Goal: Navigation & Orientation: Find specific page/section

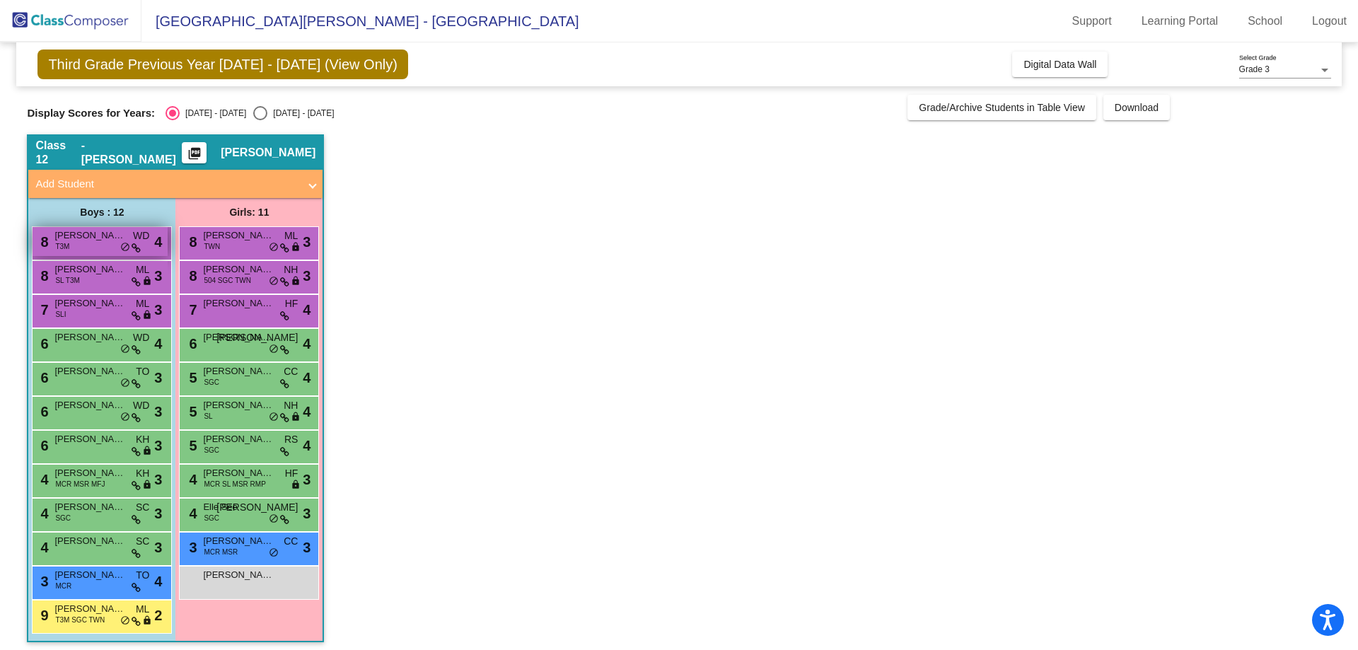
click at [104, 240] on span "[PERSON_NAME]" at bounding box center [89, 235] width 71 height 14
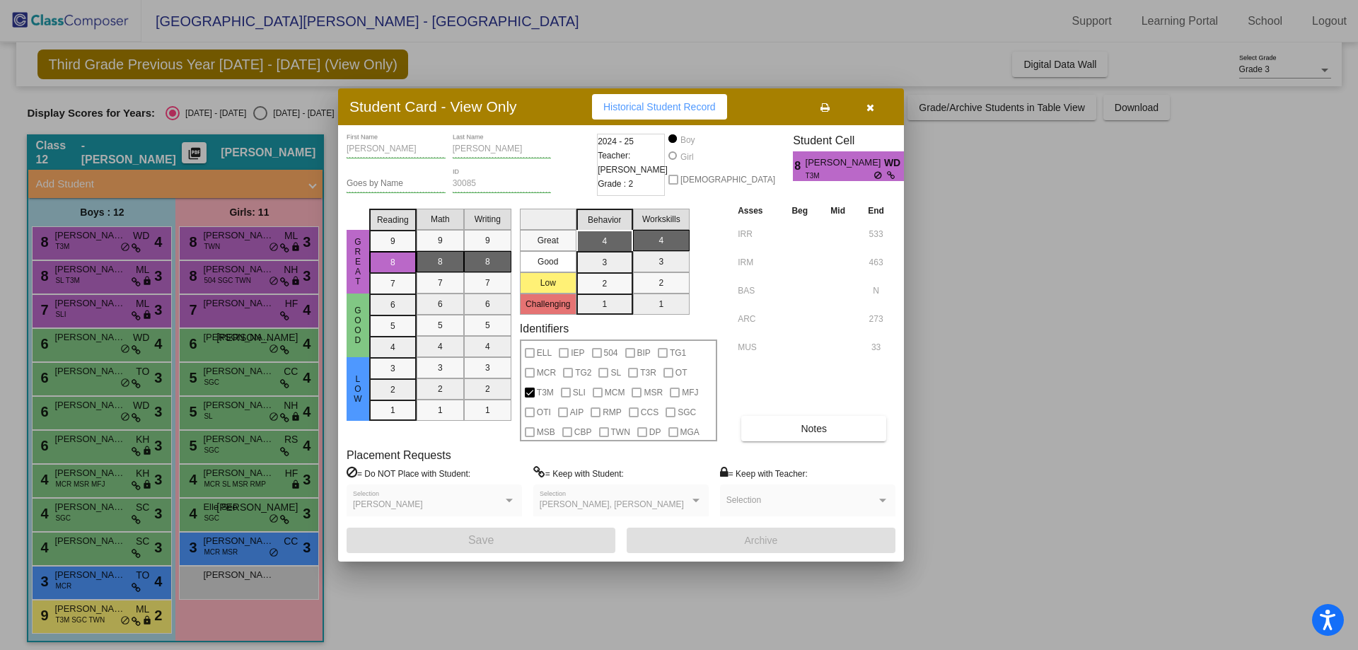
click at [70, 347] on div at bounding box center [679, 325] width 1358 height 650
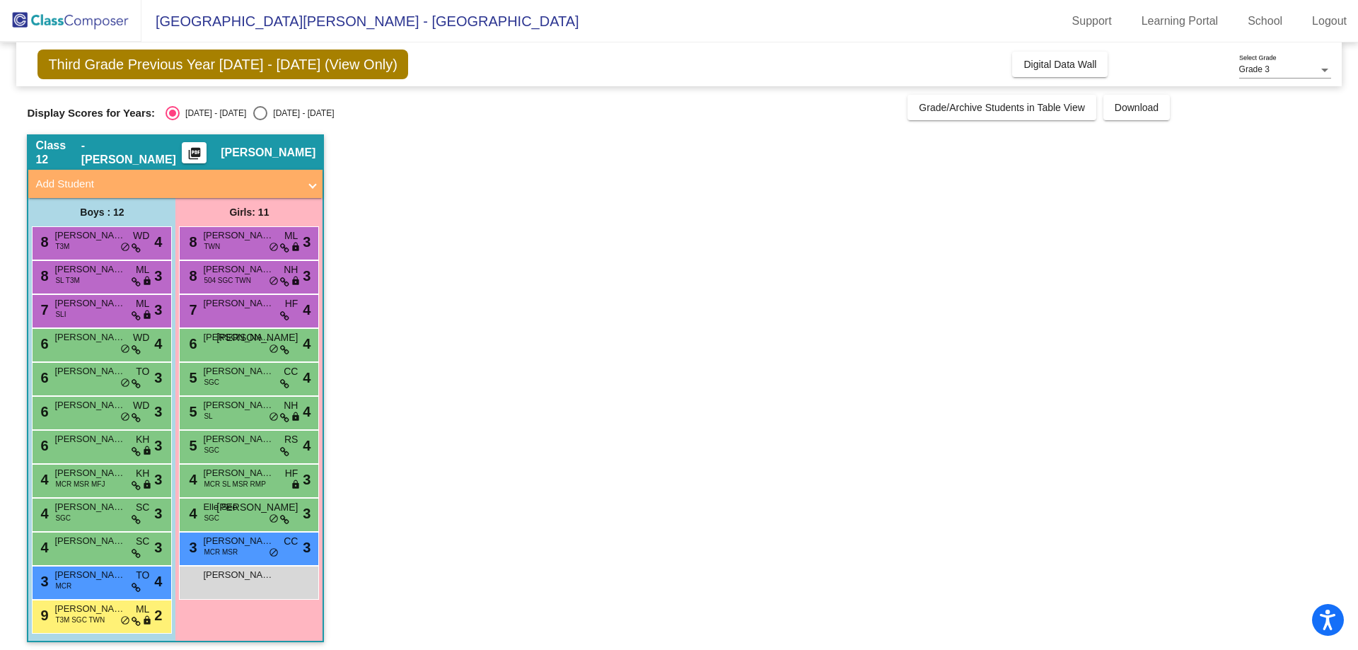
click at [70, 347] on div "6 [PERSON_NAME] WD lock do_not_disturb_alt 4" at bounding box center [100, 343] width 135 height 29
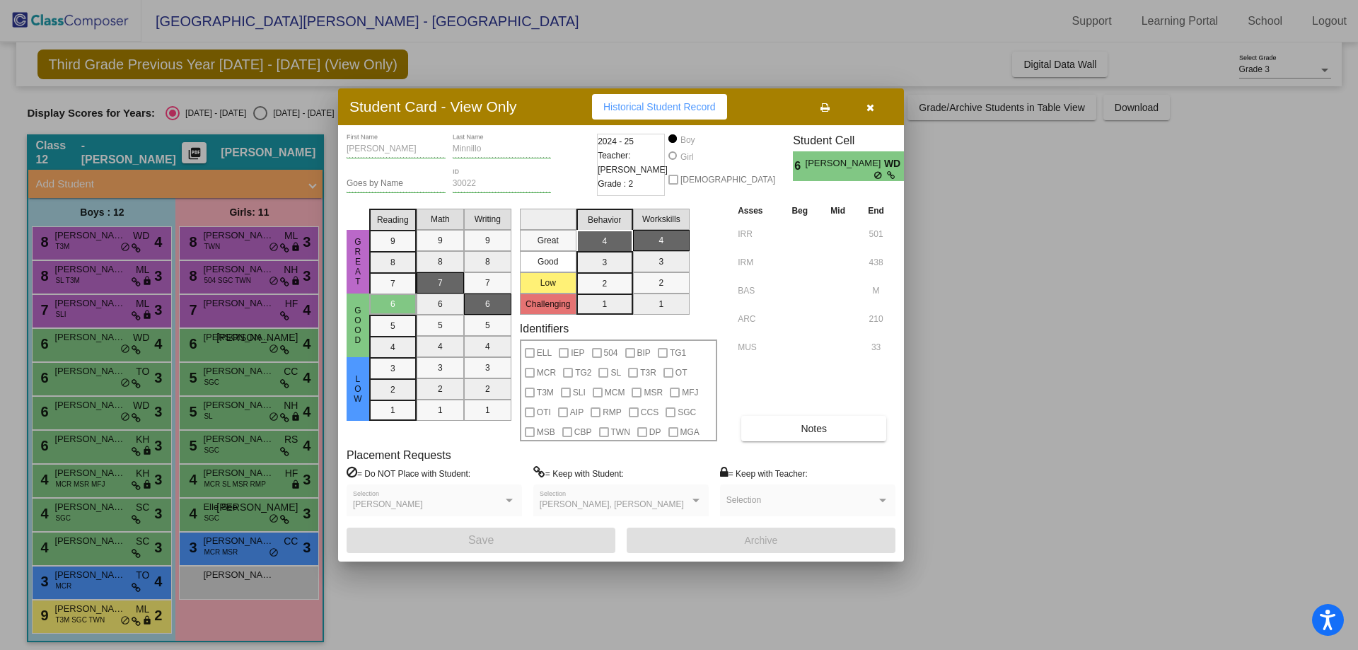
click at [92, 385] on div at bounding box center [679, 325] width 1358 height 650
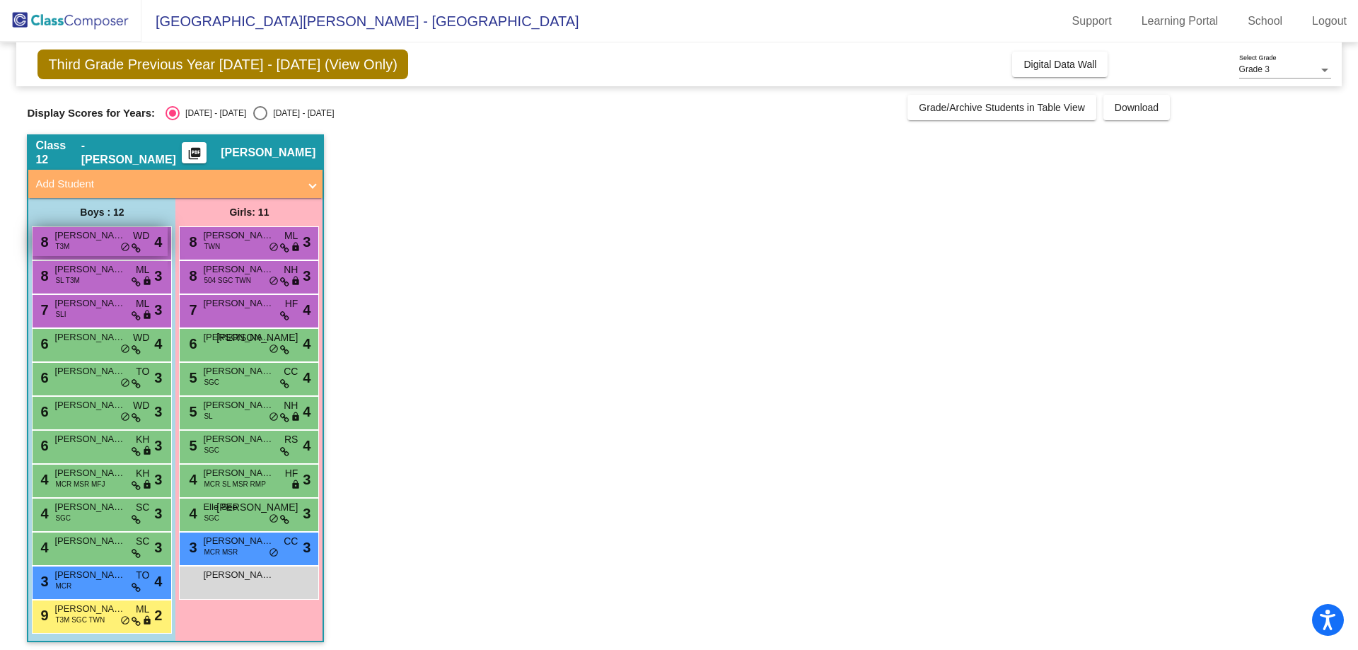
click at [129, 249] on span "do_not_disturb_alt" at bounding box center [125, 247] width 10 height 11
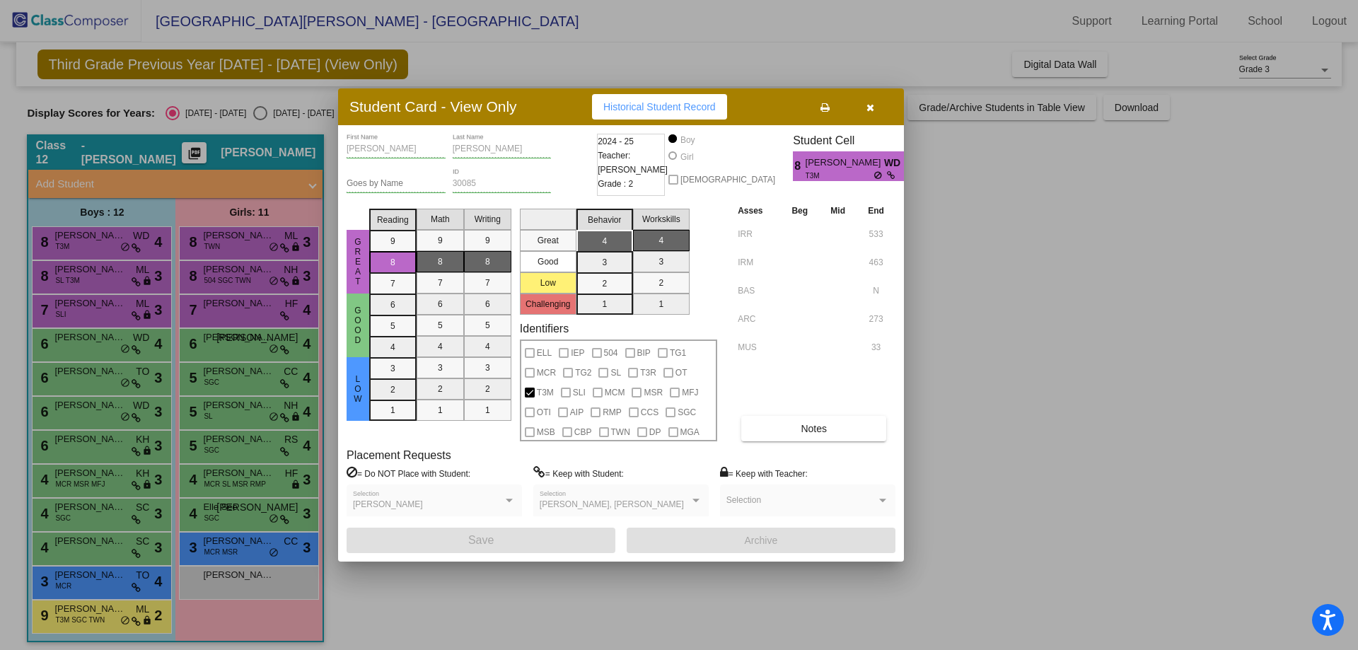
click at [110, 278] on div at bounding box center [679, 325] width 1358 height 650
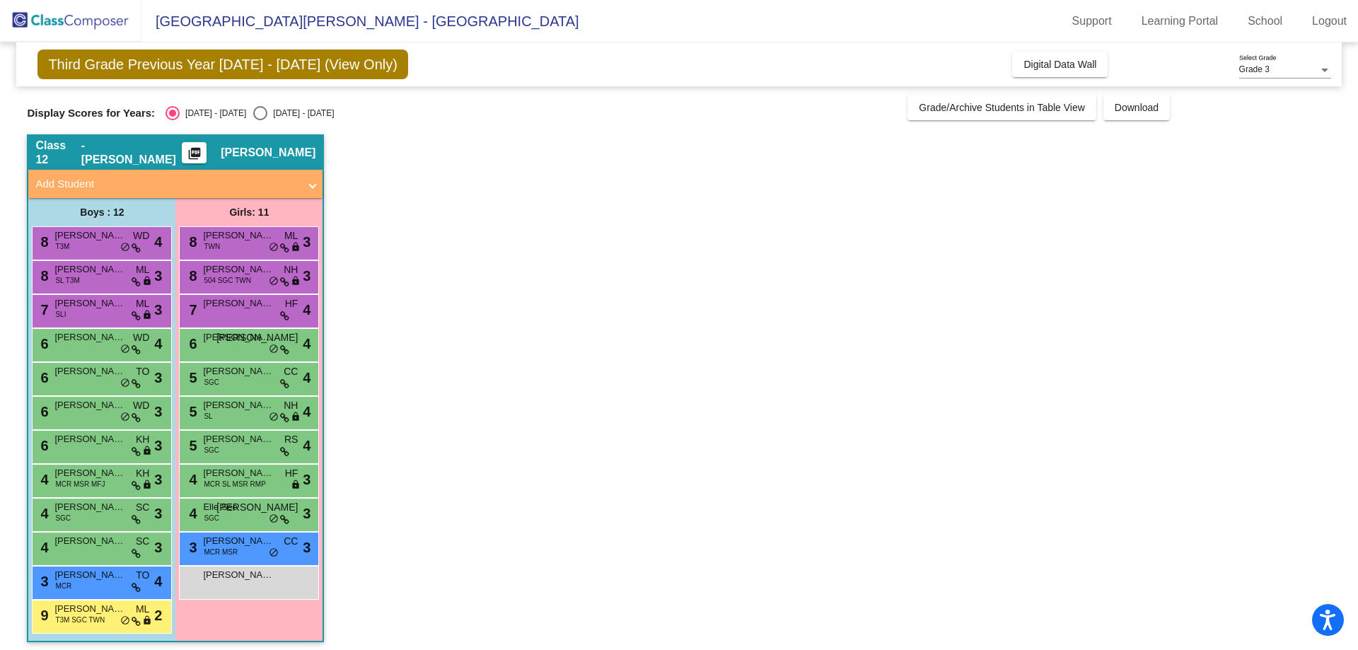
click at [110, 278] on div "8 [PERSON_NAME] [PERSON_NAME] T3M ML lock do_not_disturb_alt 3" at bounding box center [100, 275] width 135 height 29
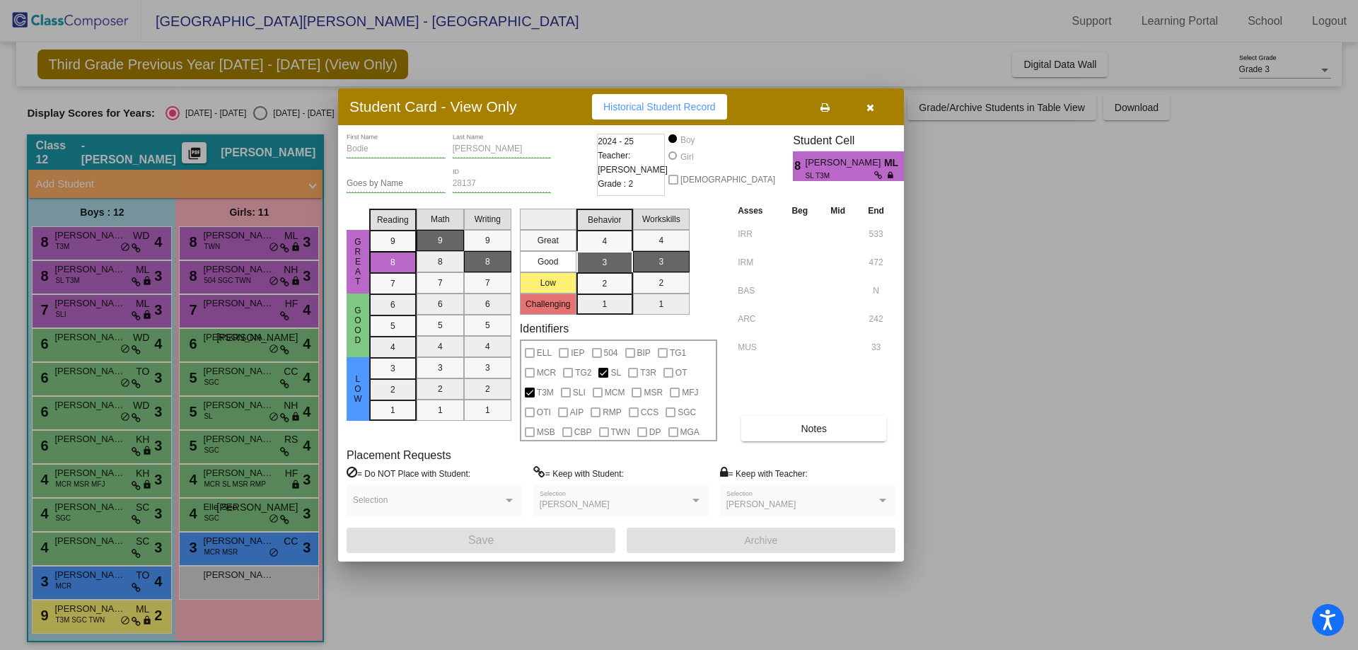
click at [100, 306] on div at bounding box center [679, 325] width 1358 height 650
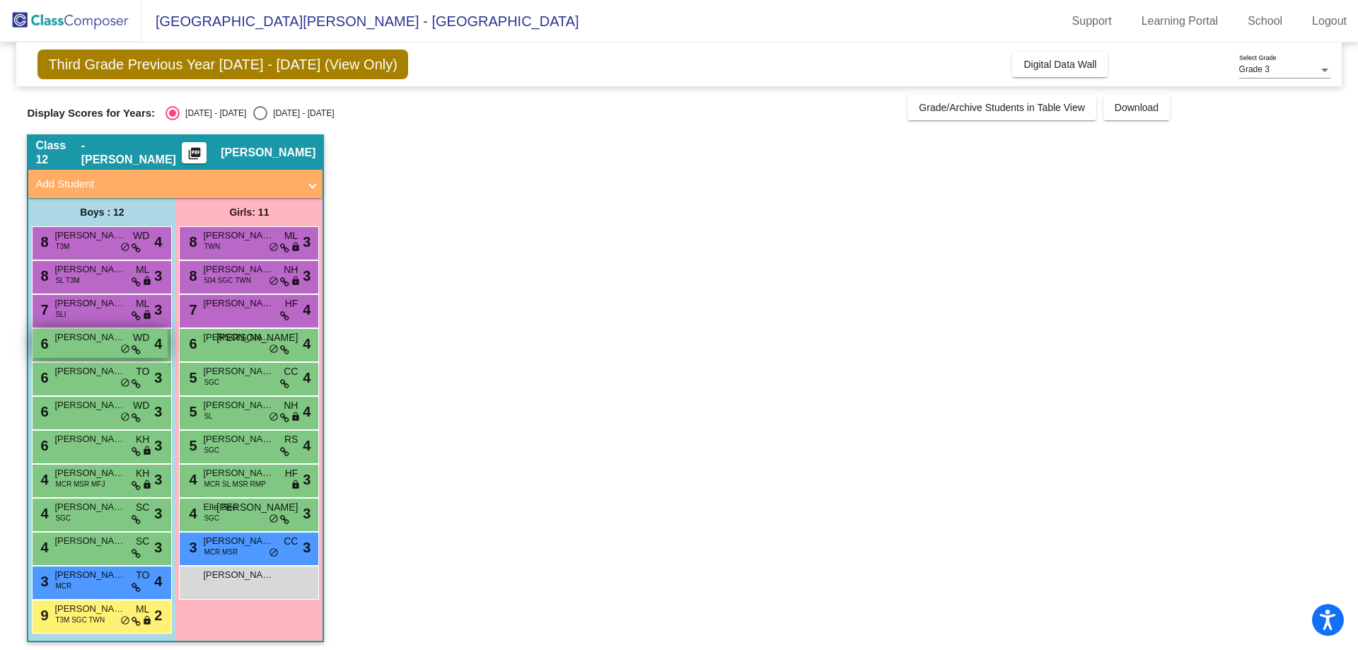
click at [108, 349] on div "6 [PERSON_NAME] WD lock do_not_disturb_alt 4" at bounding box center [100, 343] width 135 height 29
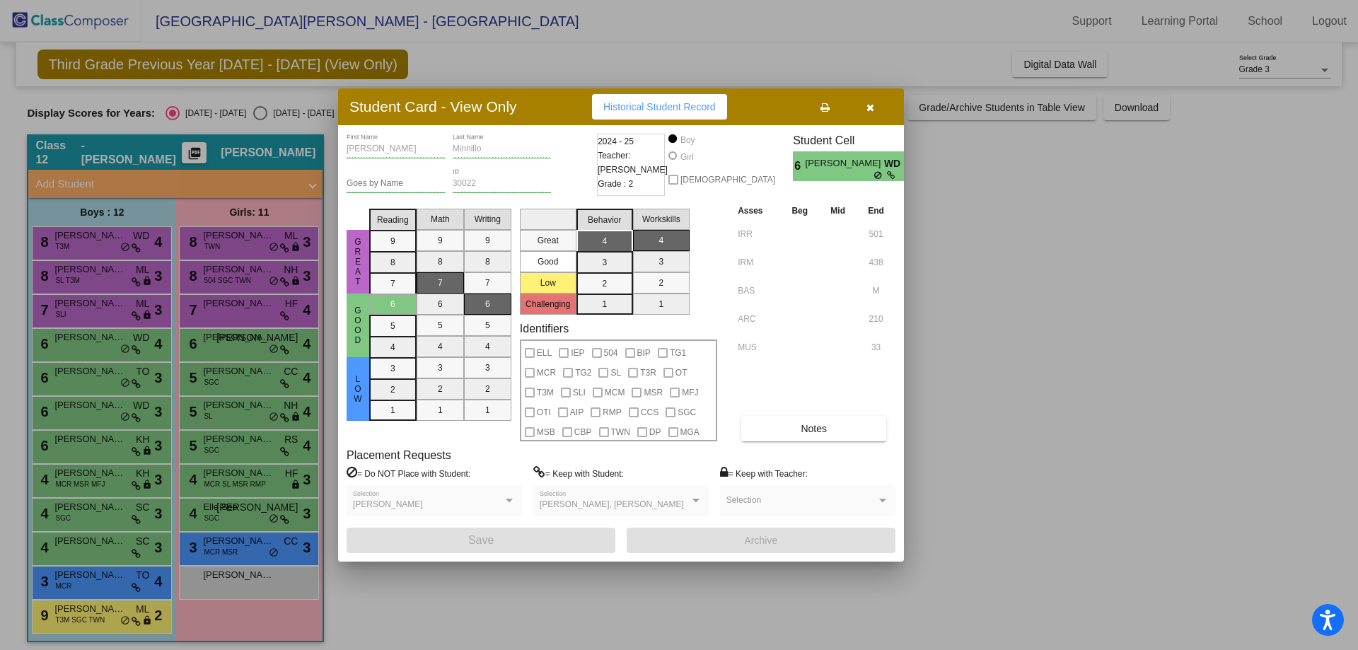
click at [97, 376] on div at bounding box center [679, 325] width 1358 height 650
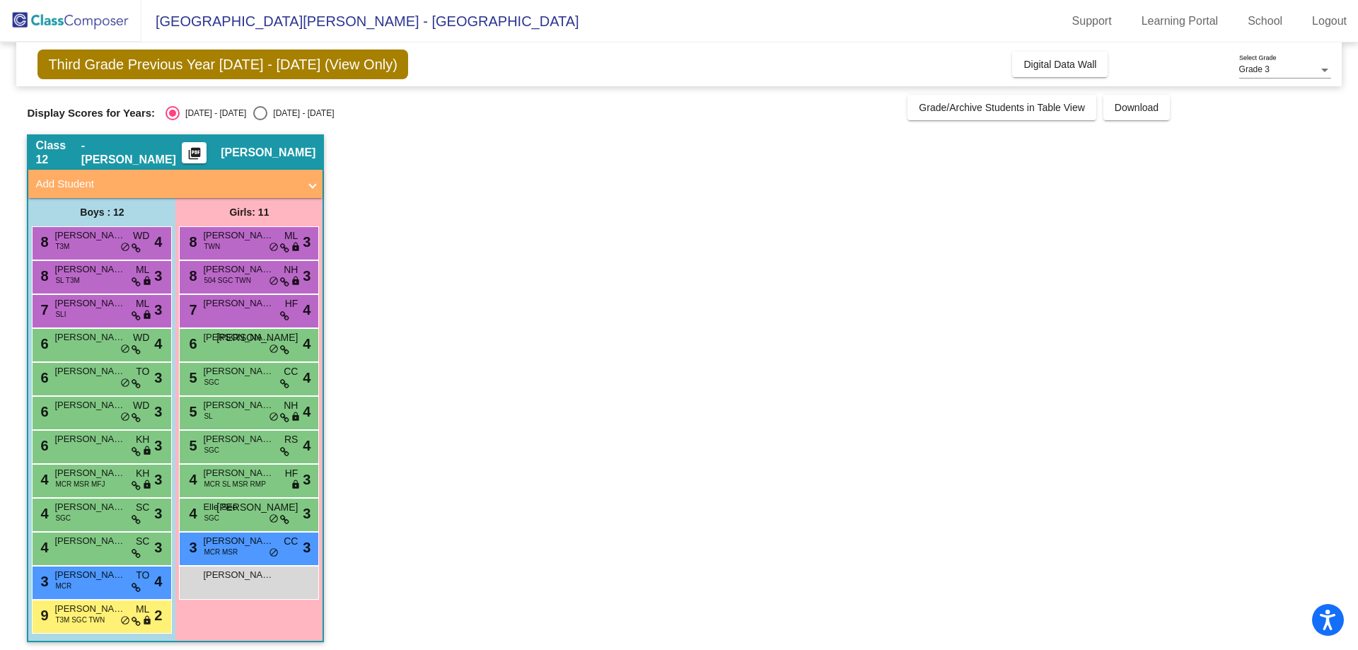
click at [97, 376] on span "[PERSON_NAME]" at bounding box center [89, 371] width 71 height 14
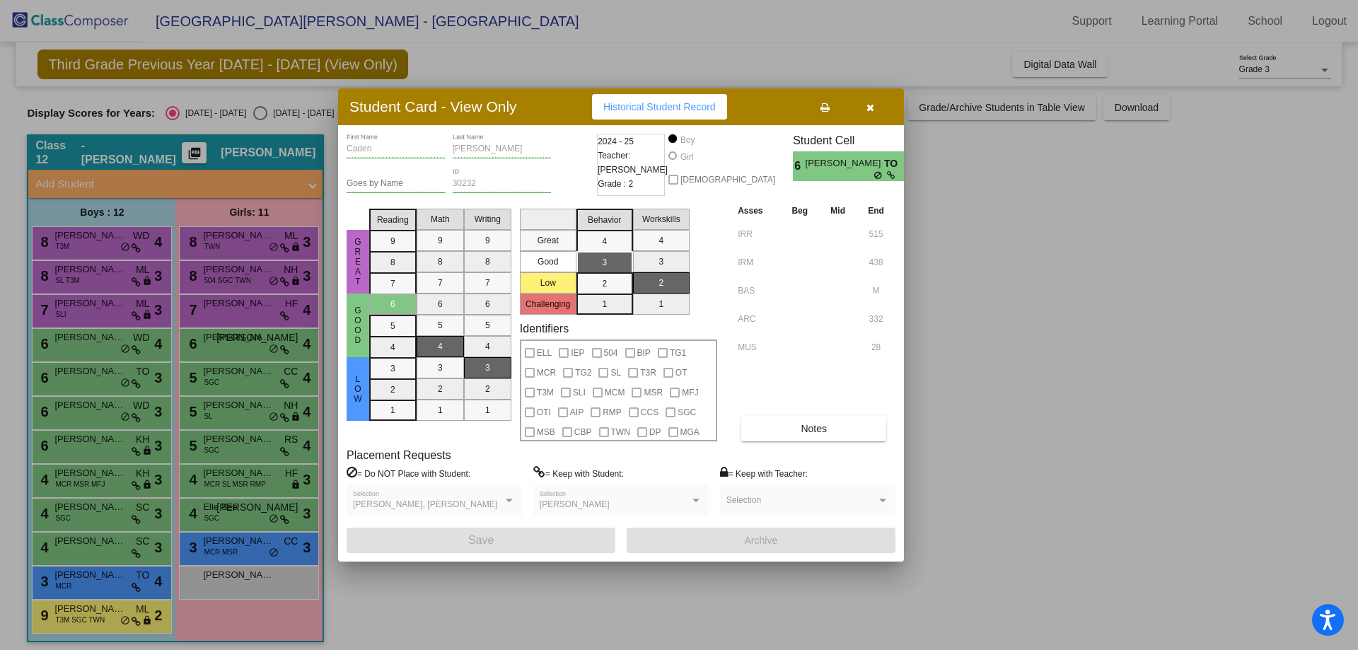
click at [95, 414] on div at bounding box center [679, 325] width 1358 height 650
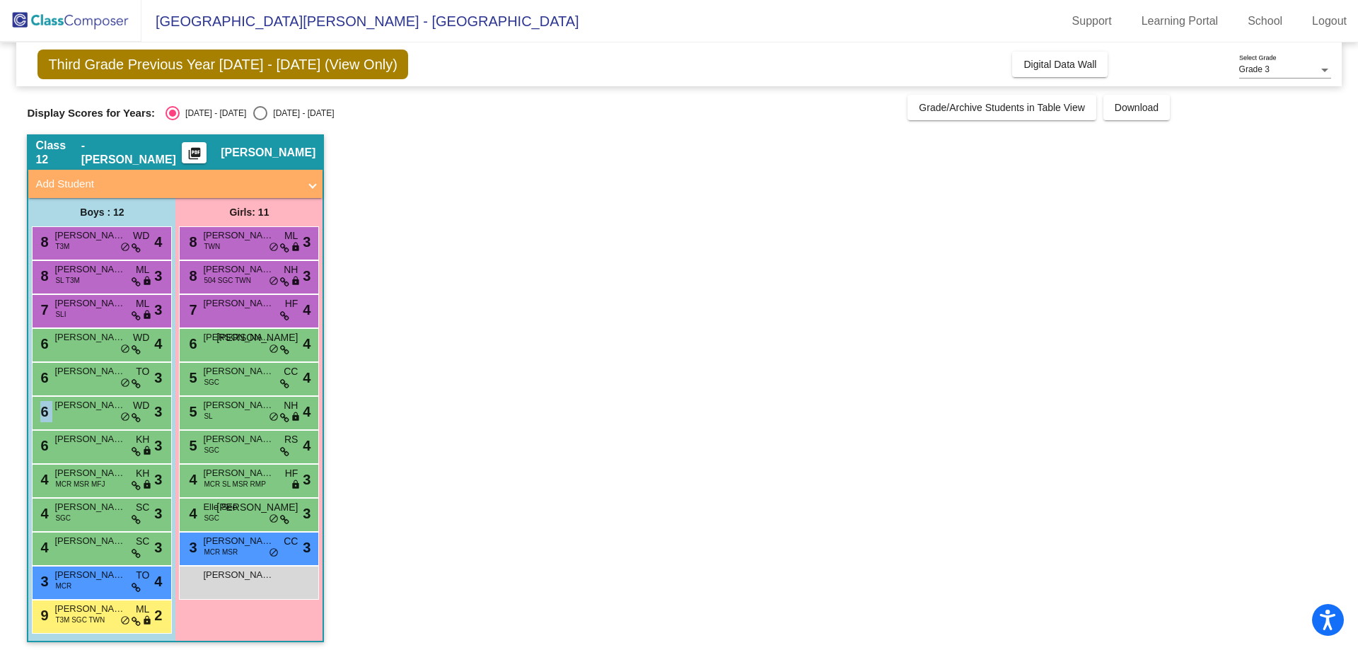
click at [95, 414] on div "6 [PERSON_NAME] WD lock do_not_disturb_alt 3" at bounding box center [100, 411] width 135 height 29
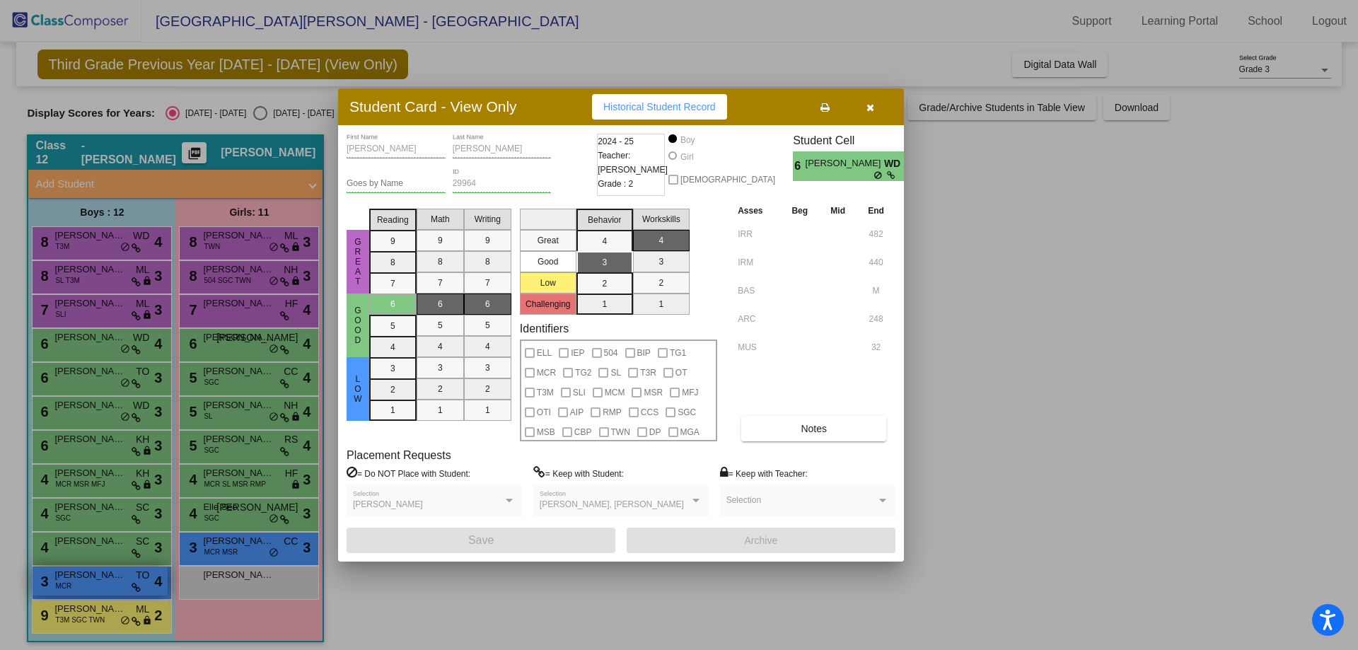
click at [120, 584] on div at bounding box center [679, 325] width 1358 height 650
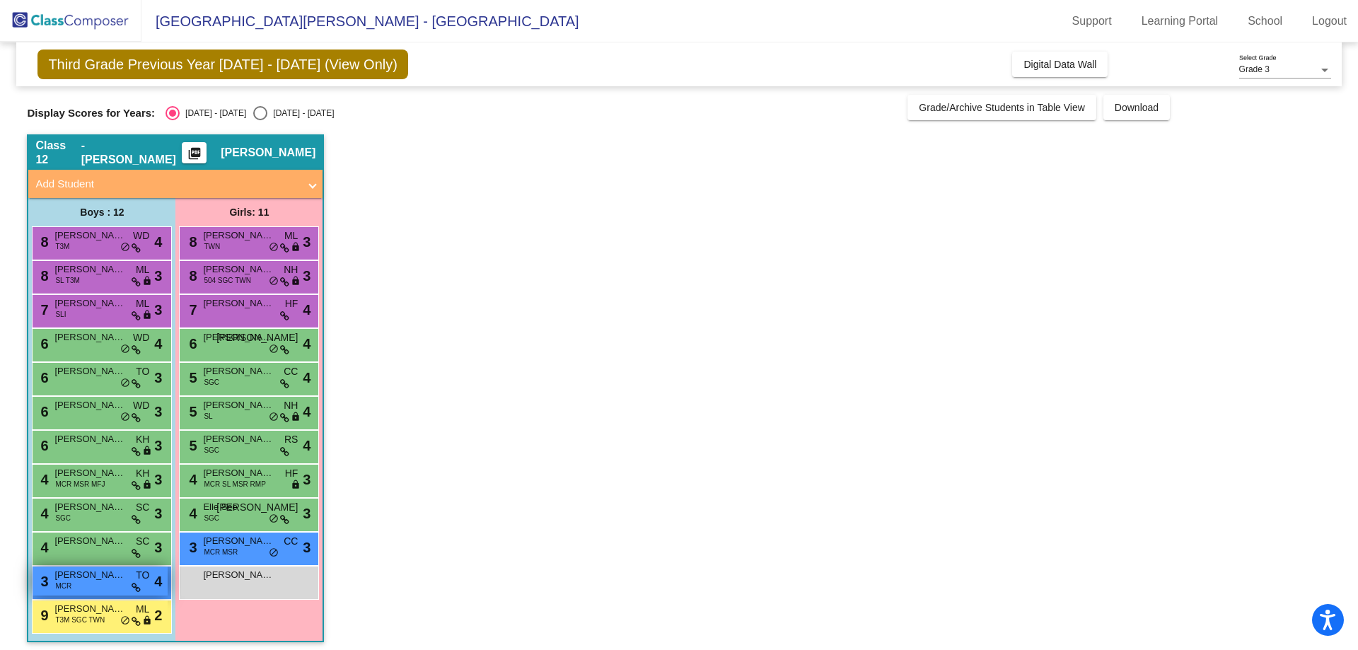
click at [120, 584] on div "3 [PERSON_NAME] MCR TO lock do_not_disturb_alt 4" at bounding box center [100, 581] width 135 height 29
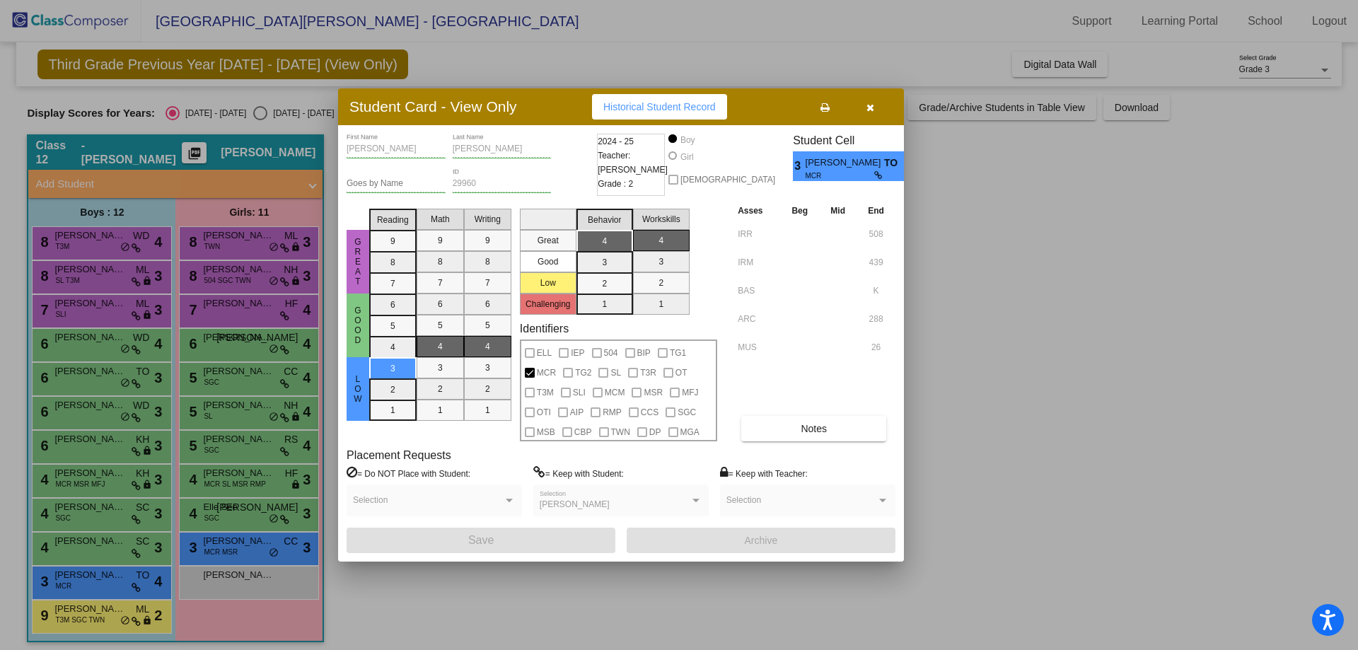
click at [262, 552] on div at bounding box center [679, 325] width 1358 height 650
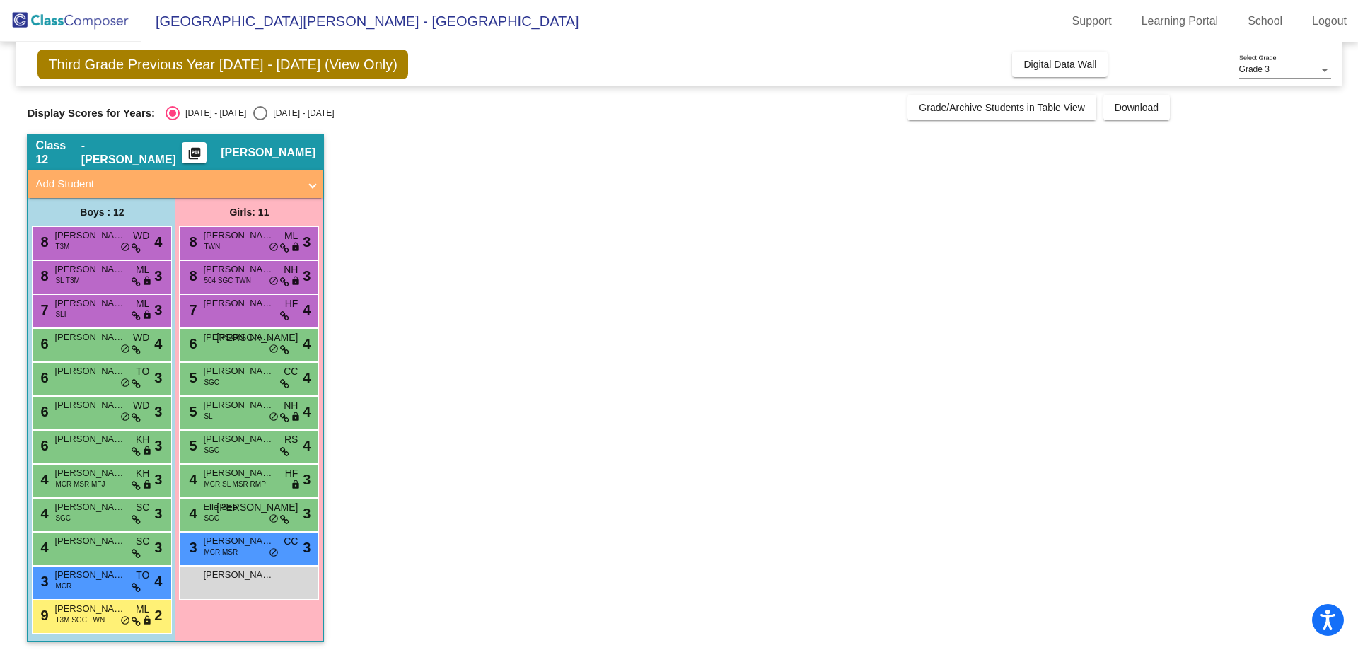
click at [262, 552] on div "3 [PERSON_NAME] MCR MSR CC lock do_not_disturb_alt 3" at bounding box center [248, 547] width 135 height 29
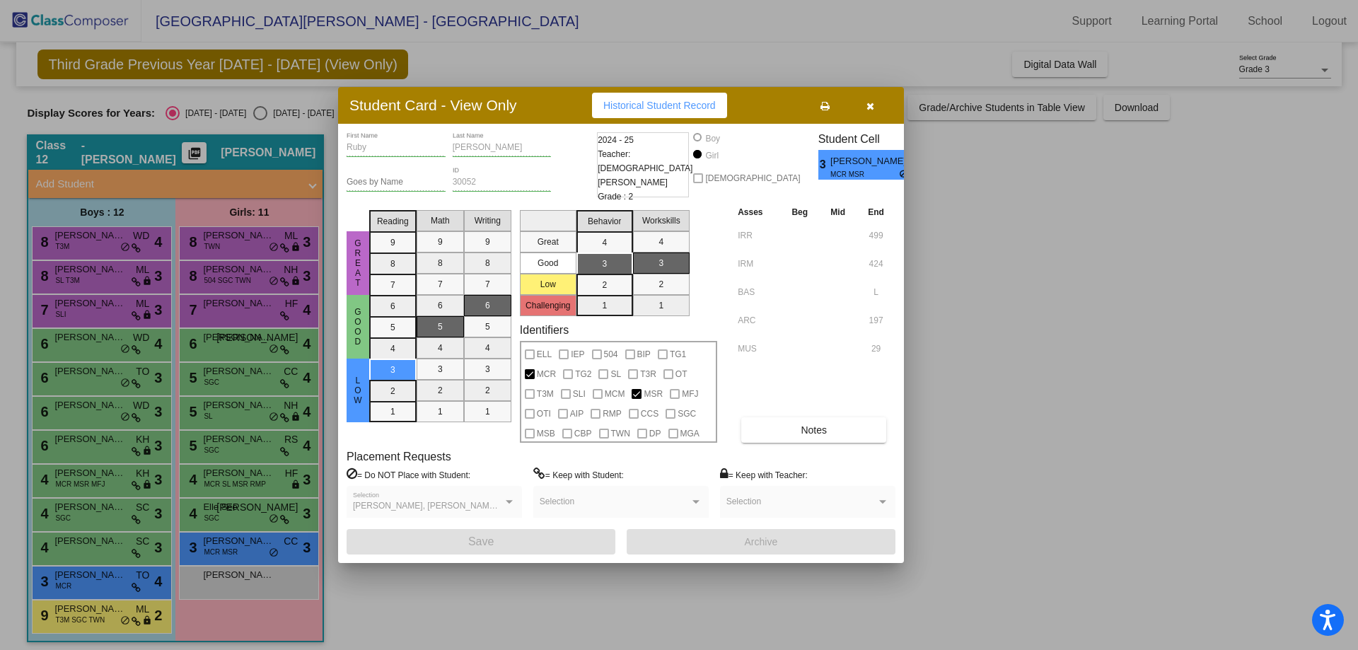
click at [110, 621] on div at bounding box center [679, 325] width 1358 height 650
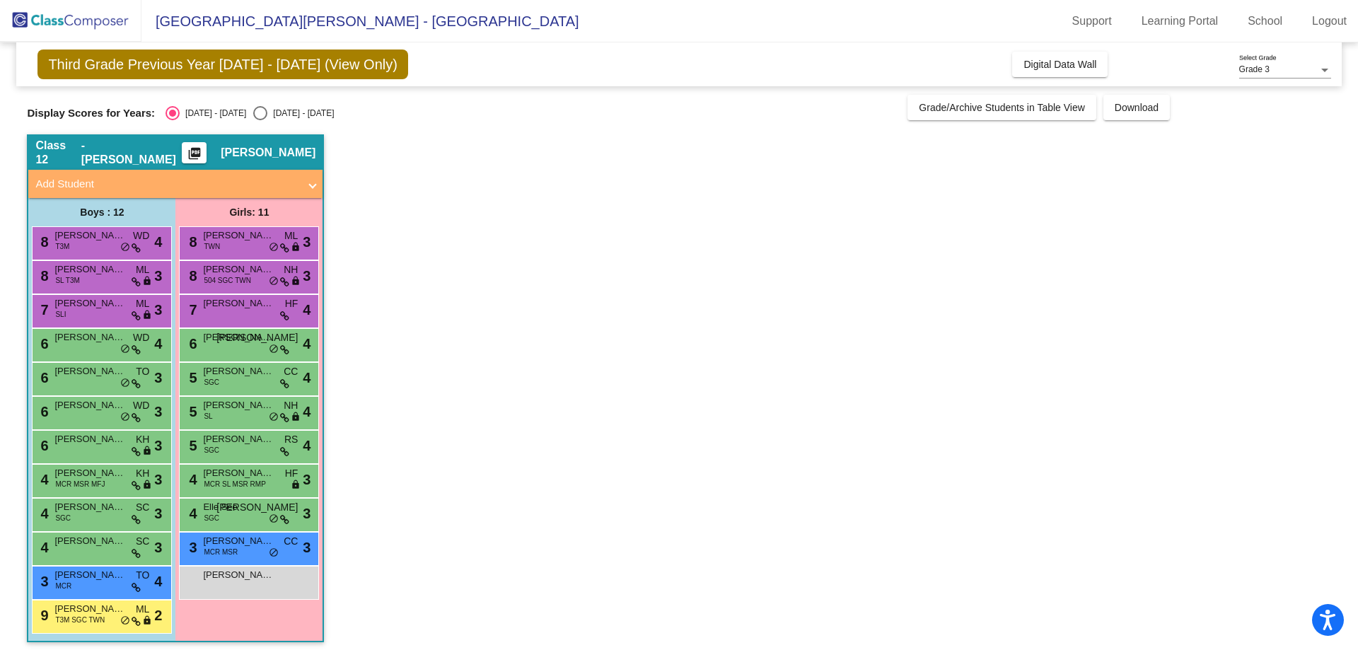
click at [110, 621] on div "9 [PERSON_NAME] T3M SGC TWN ML lock do_not_disturb_alt 2" at bounding box center [100, 615] width 135 height 29
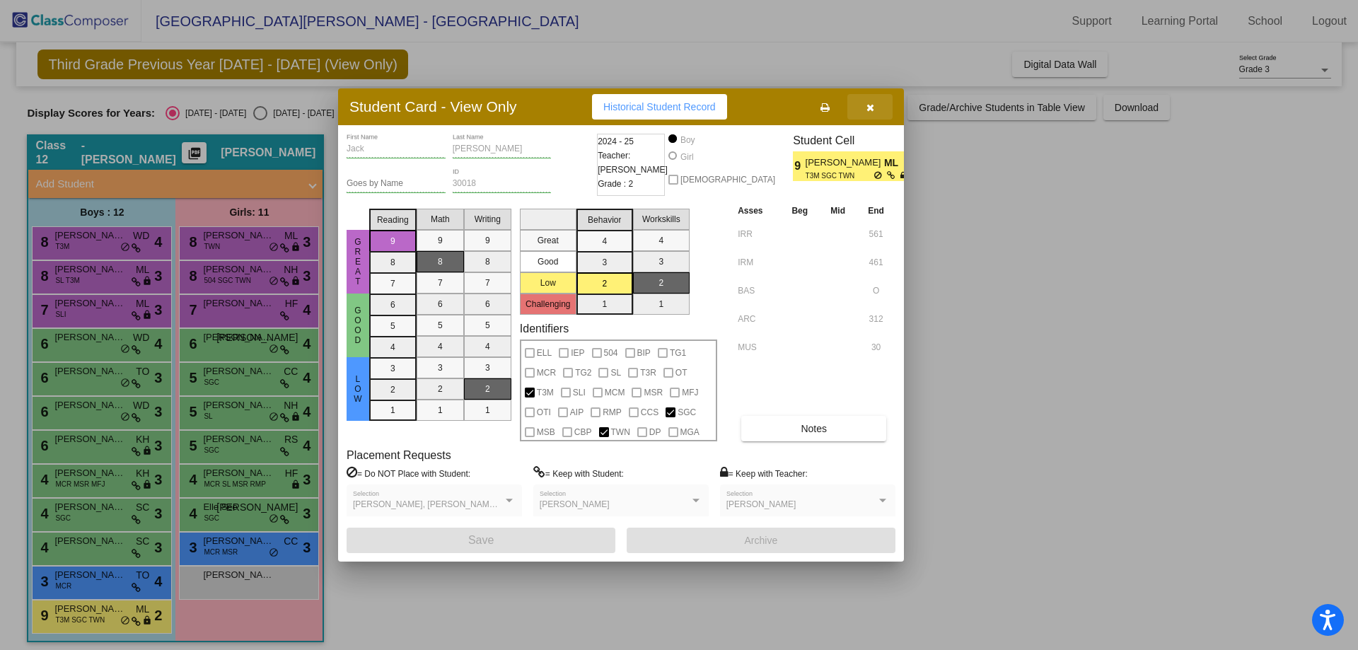
click at [876, 108] on button "button" at bounding box center [869, 106] width 45 height 25
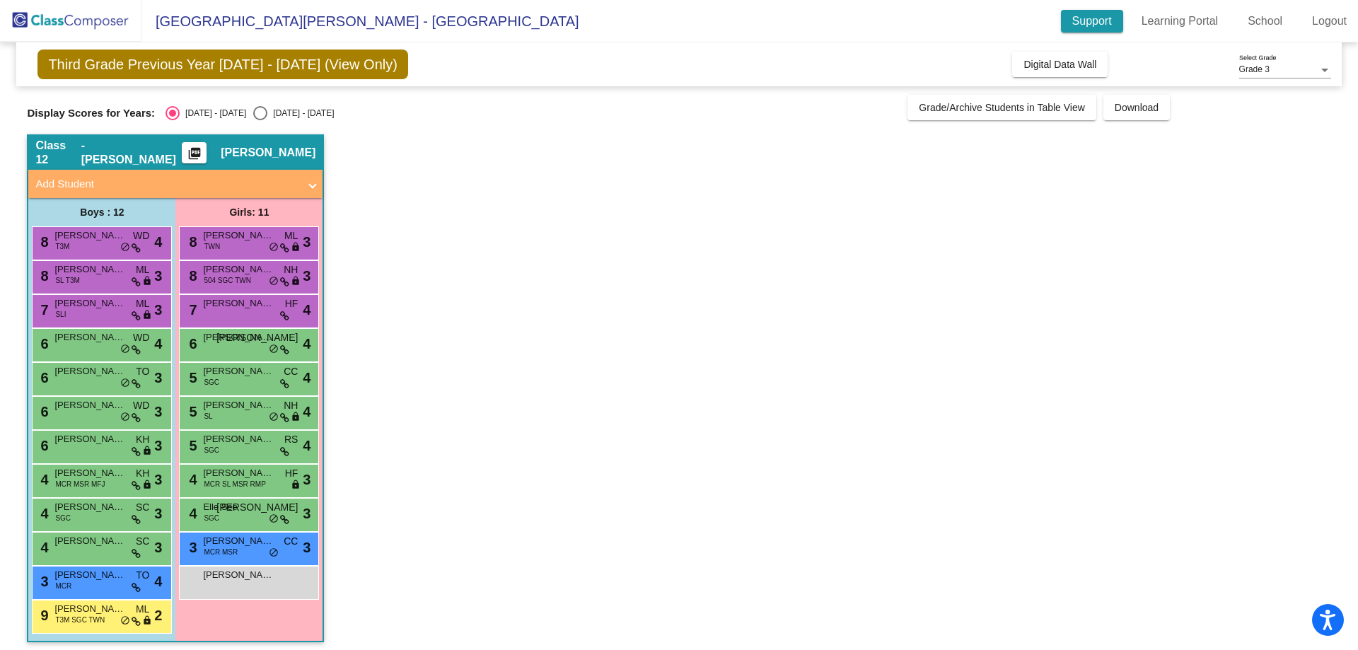
click at [1098, 23] on link "Support" at bounding box center [1092, 21] width 62 height 23
click at [95, 403] on span "[PERSON_NAME]" at bounding box center [89, 405] width 71 height 14
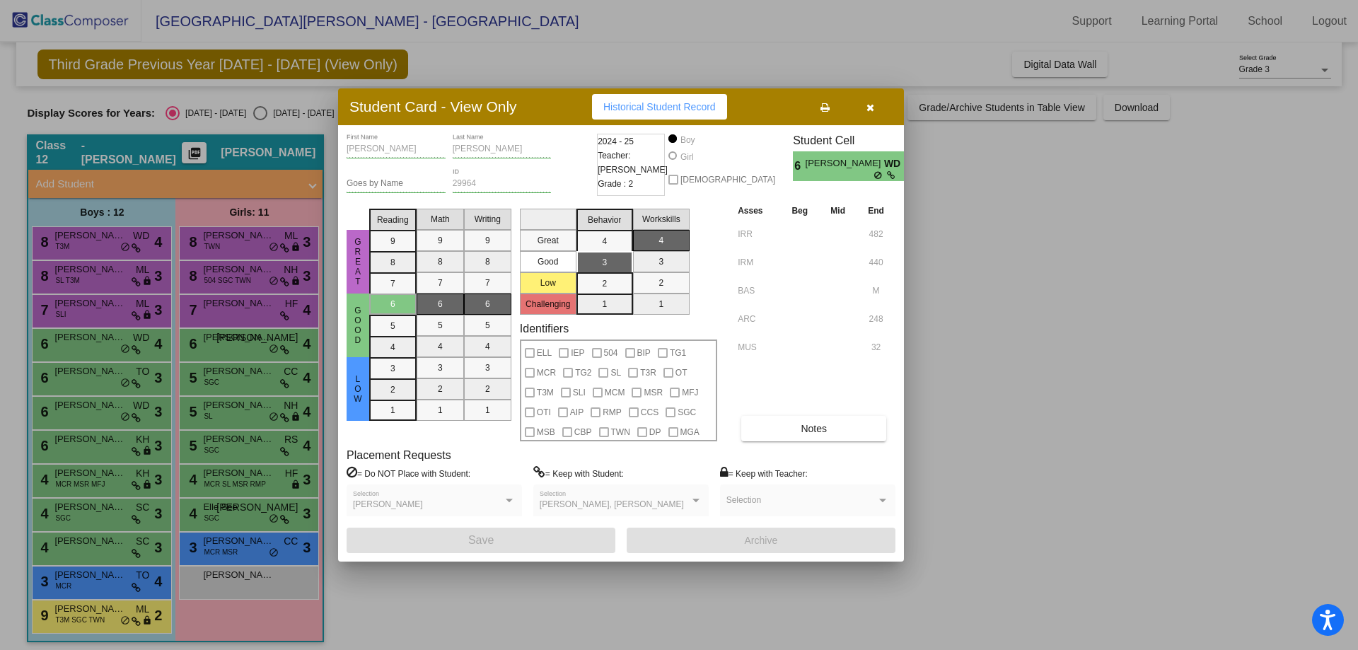
click at [963, 296] on div at bounding box center [679, 325] width 1358 height 650
